Goal: Task Accomplishment & Management: Use online tool/utility

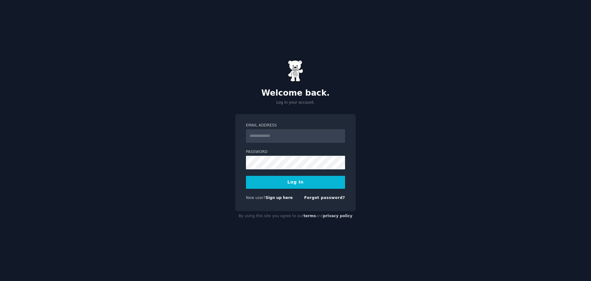
drag, startPoint x: 0, startPoint y: 0, endPoint x: 285, endPoint y: 137, distance: 315.8
click at [285, 137] on input "Email Address" at bounding box center [295, 136] width 99 height 14
type input "**********"
click at [340, 164] on keeper-lock "Open Keeper Popup" at bounding box center [338, 162] width 7 height 7
click at [304, 184] on button "Log In" at bounding box center [295, 182] width 99 height 13
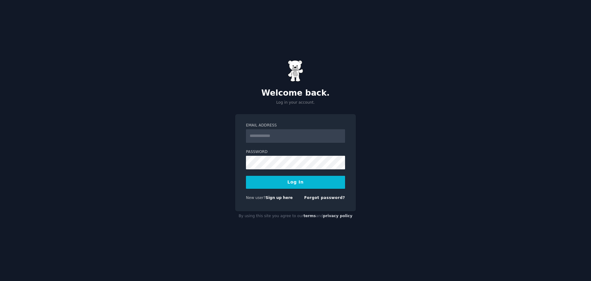
click at [340, 163] on keeper-lock "Open Keeper Popup" at bounding box center [338, 162] width 7 height 7
type input "**********"
click at [304, 184] on button "Log In" at bounding box center [295, 182] width 99 height 13
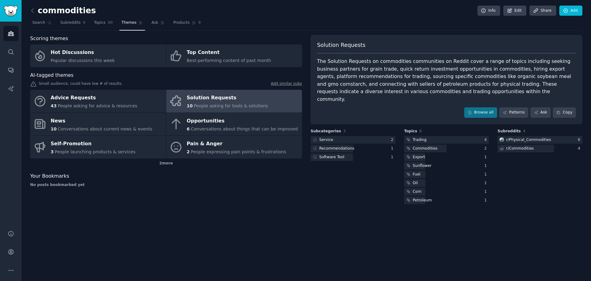
click at [224, 106] on span "People asking for tools & solutions" at bounding box center [231, 105] width 74 height 5
click at [351, 136] on div at bounding box center [353, 140] width 85 height 8
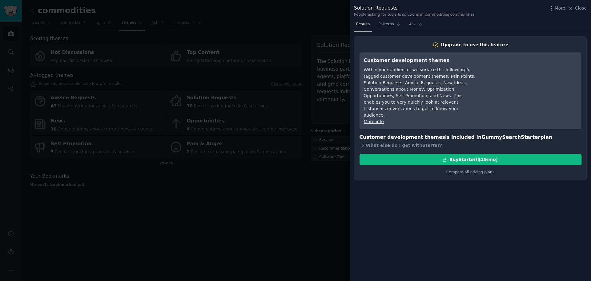
click at [312, 124] on div at bounding box center [295, 140] width 591 height 281
